Goal: Browse casually

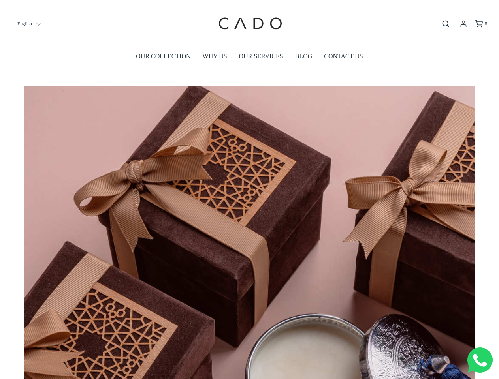
scroll to position [0, 3601]
click at [249, 190] on img at bounding box center [249, 385] width 450 height 599
click at [29, 24] on span "English" at bounding box center [24, 24] width 15 height 8
click at [445, 24] on icon "Open search bar" at bounding box center [445, 24] width 9 height 8
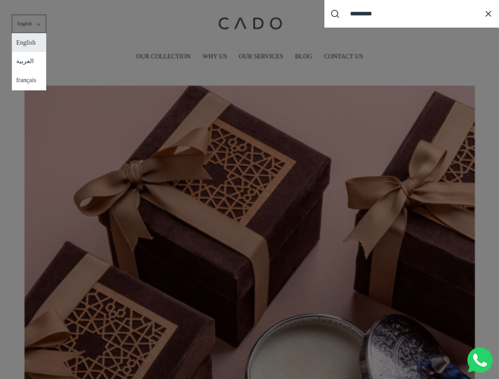
click at [250, 229] on div "Search our site cadogifting Loading..." at bounding box center [249, 189] width 499 height 379
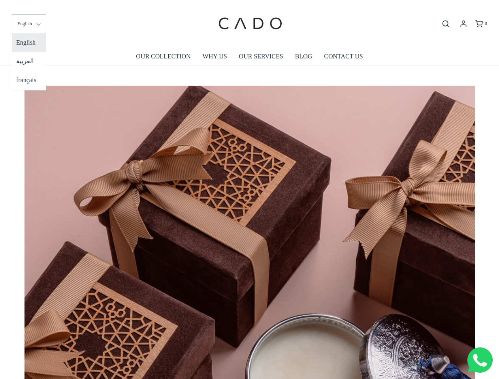
scroll to position [0, 4051]
